Goal: Task Accomplishment & Management: Use online tool/utility

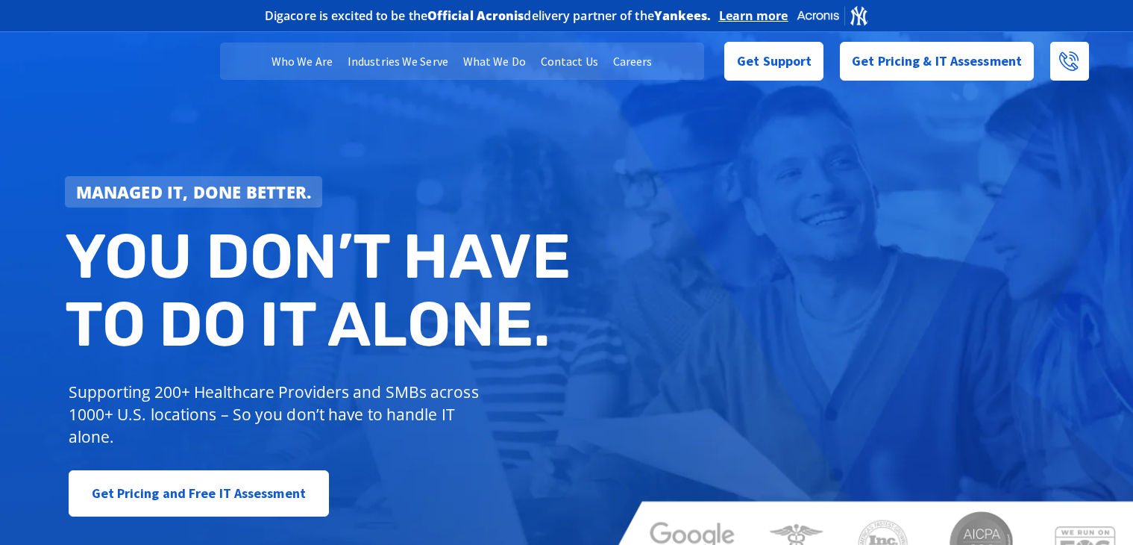
click at [184, 336] on div "Managed IT, done better. You don’t have to do IT alone. Supporting 200+ Healthc…" at bounding box center [566, 304] width 1133 height 559
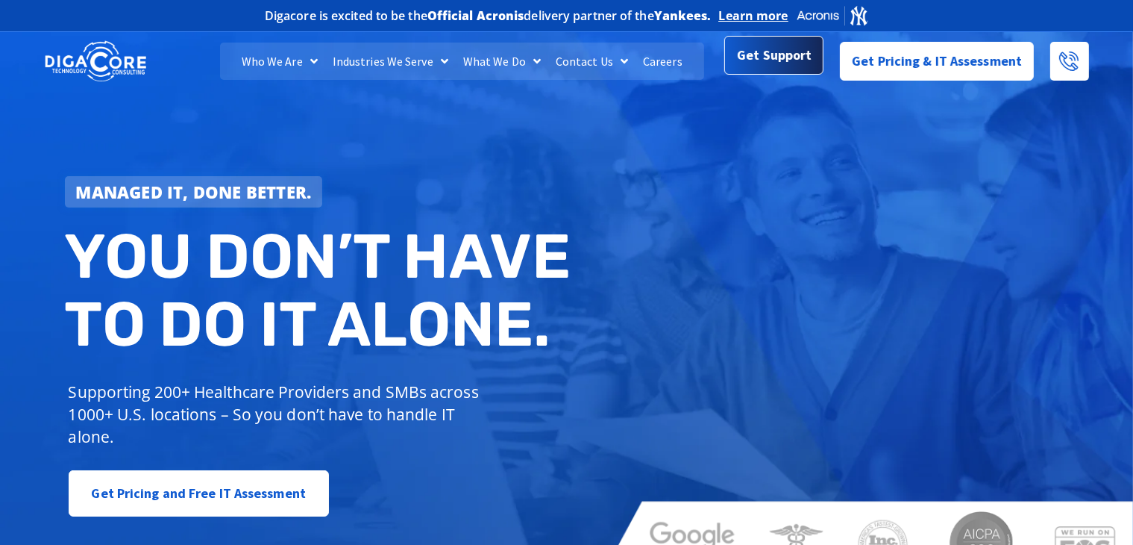
click at [750, 52] on span "Get Support" at bounding box center [774, 55] width 75 height 30
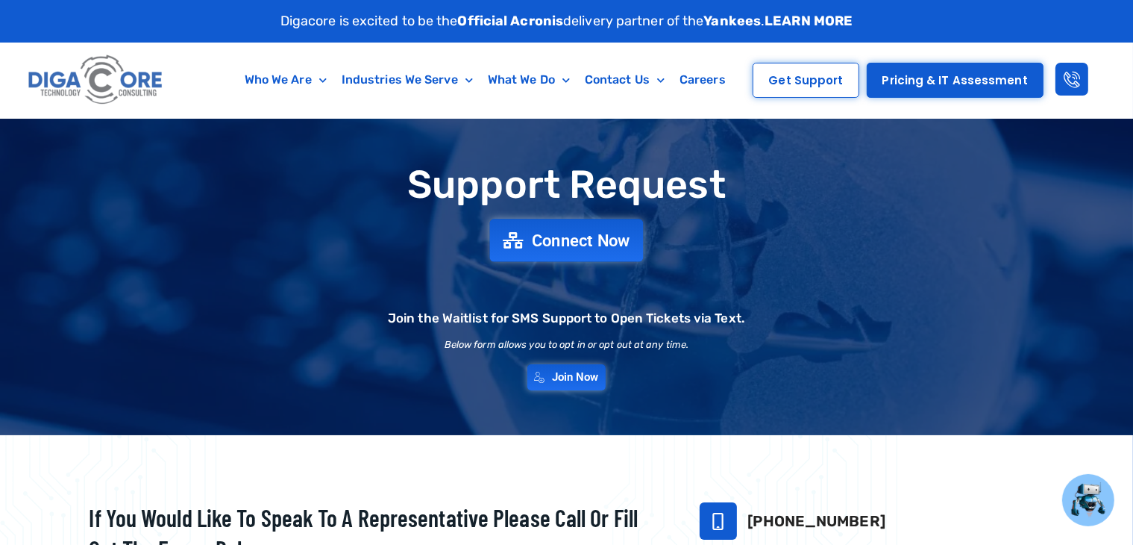
click at [621, 238] on span "Connect Now" at bounding box center [581, 240] width 98 height 16
